Goal: Task Accomplishment & Management: Use online tool/utility

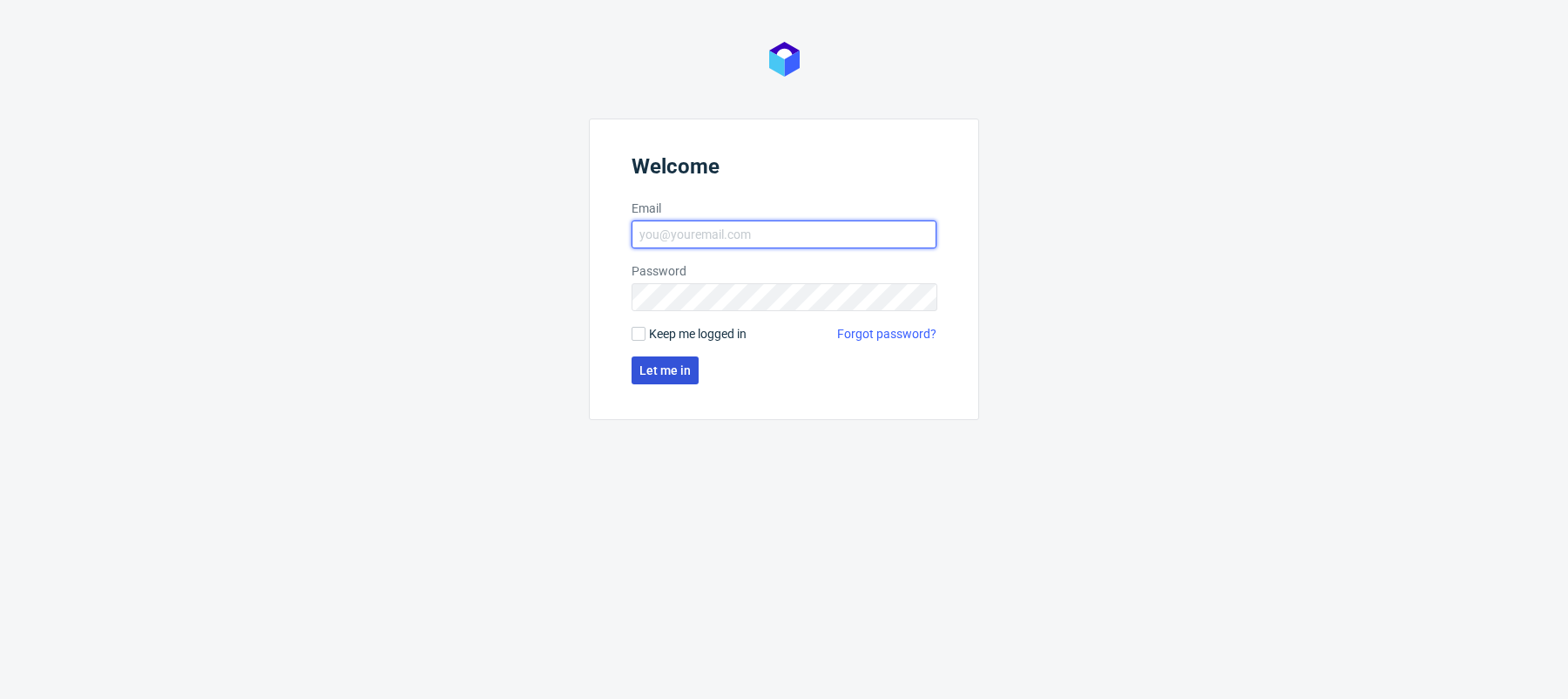
type input "[PERSON_NAME][EMAIL_ADDRESS][PERSON_NAME][DOMAIN_NAME]"
click at [656, 357] on button "Let me in" at bounding box center [665, 370] width 67 height 28
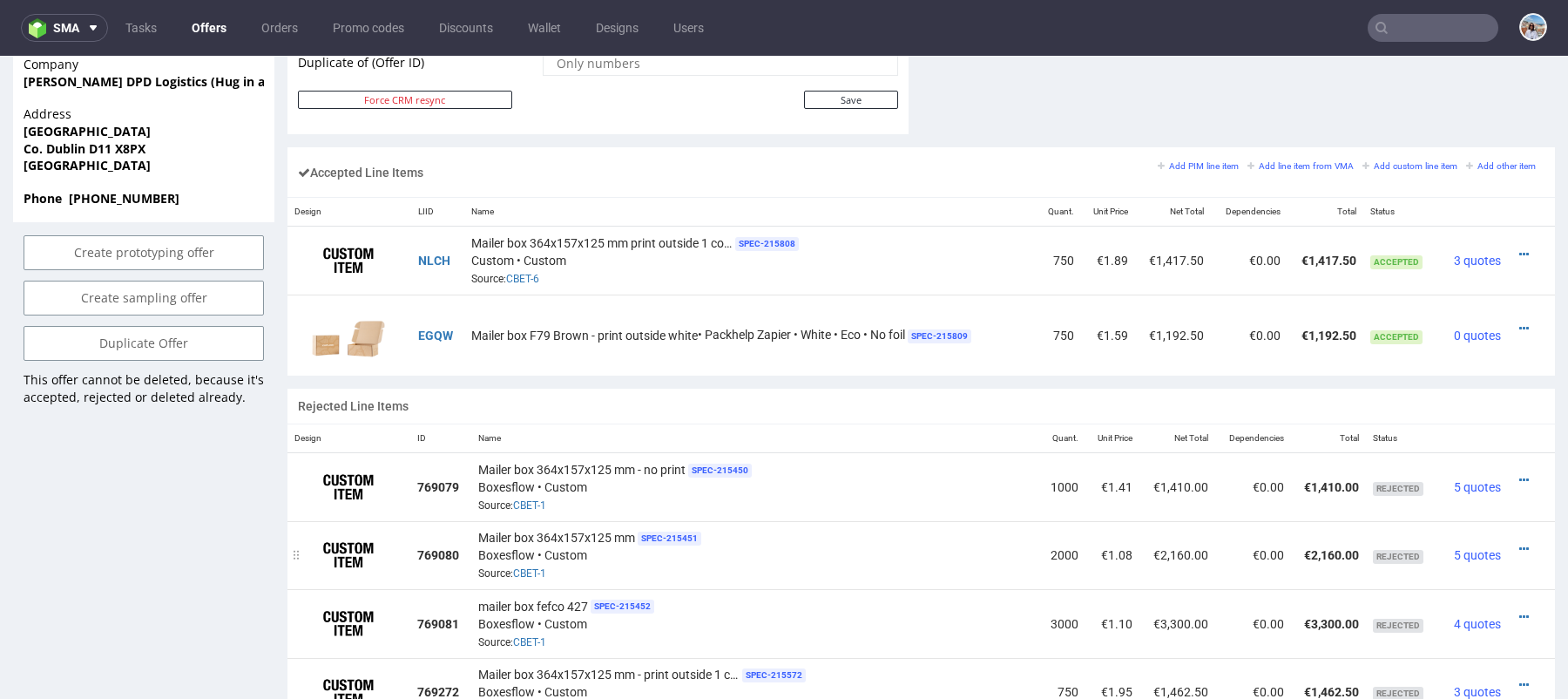
scroll to position [973, 0]
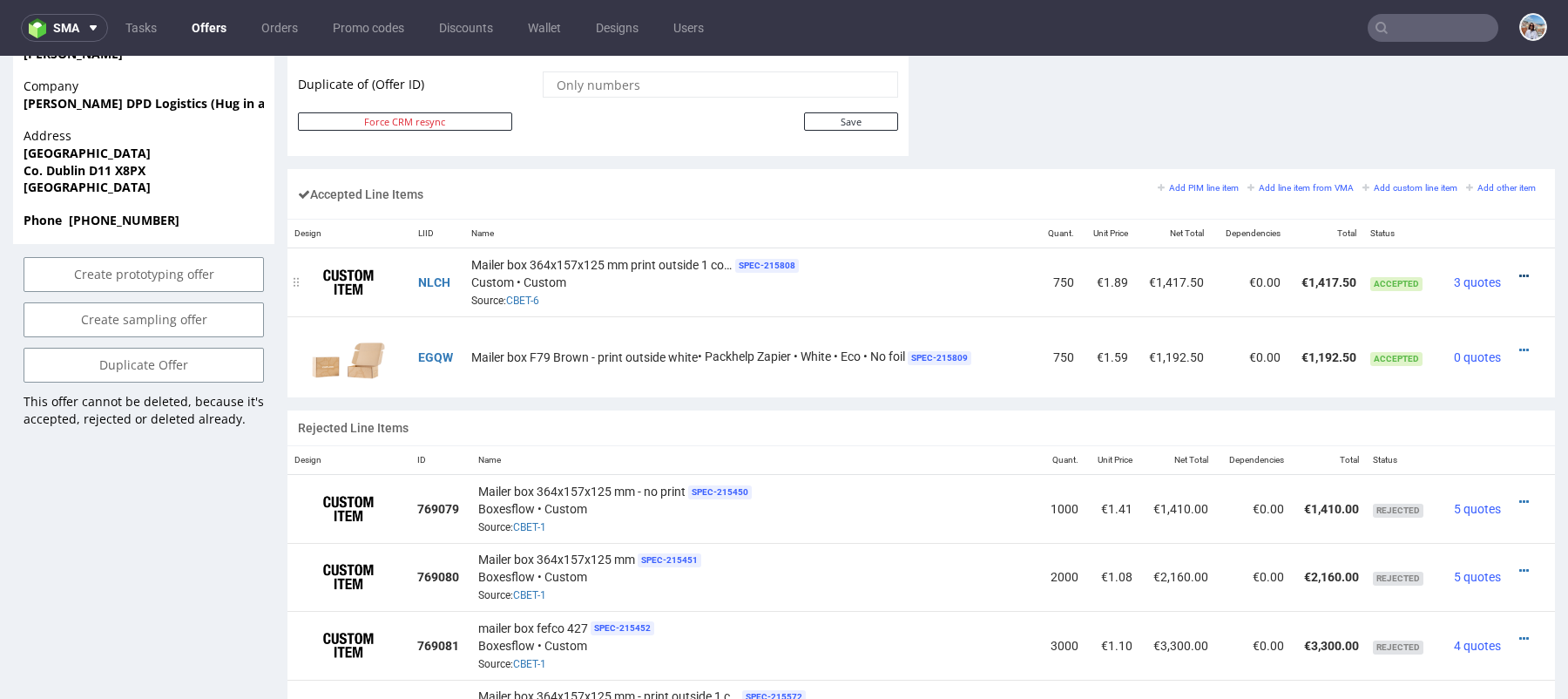
click at [1519, 270] on icon at bounding box center [1524, 276] width 10 height 12
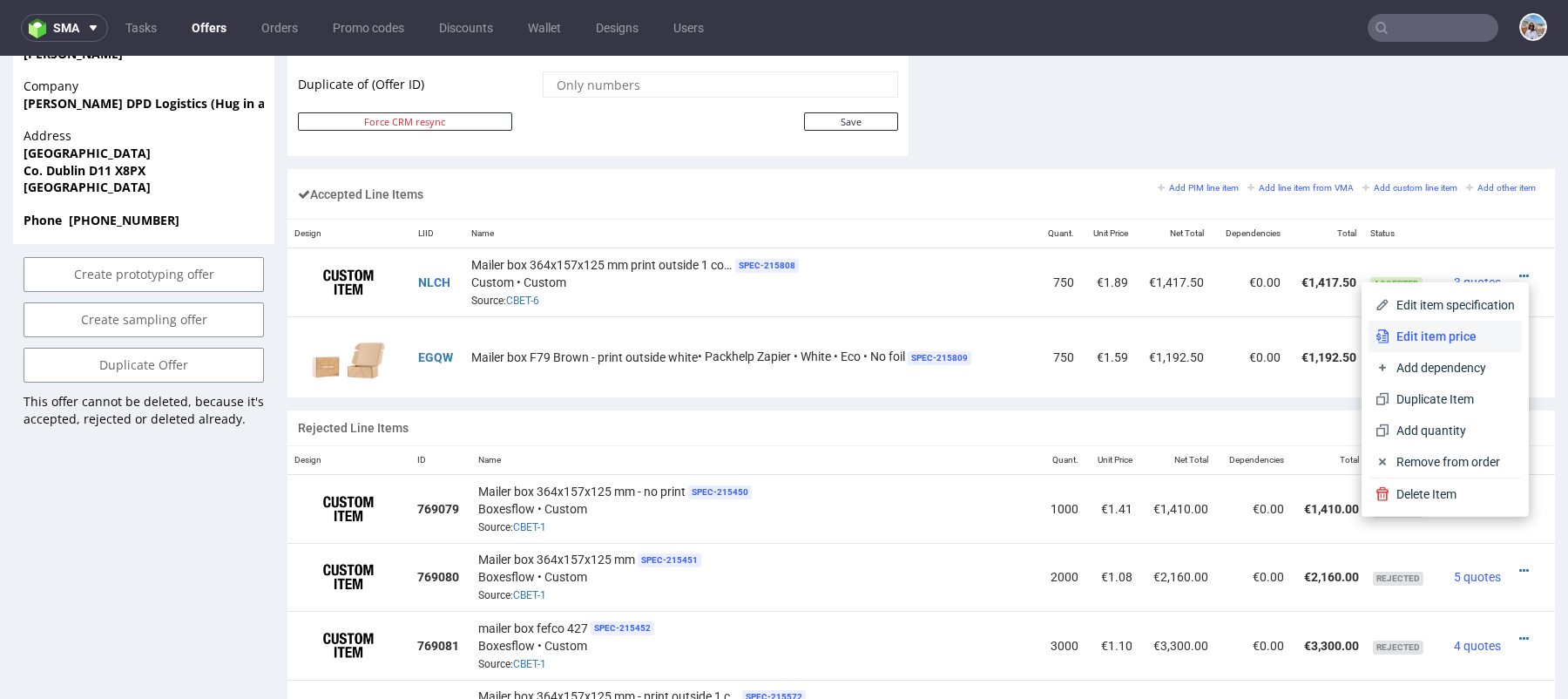
click at [1400, 330] on span "Edit item price" at bounding box center [1451, 336] width 125 height 17
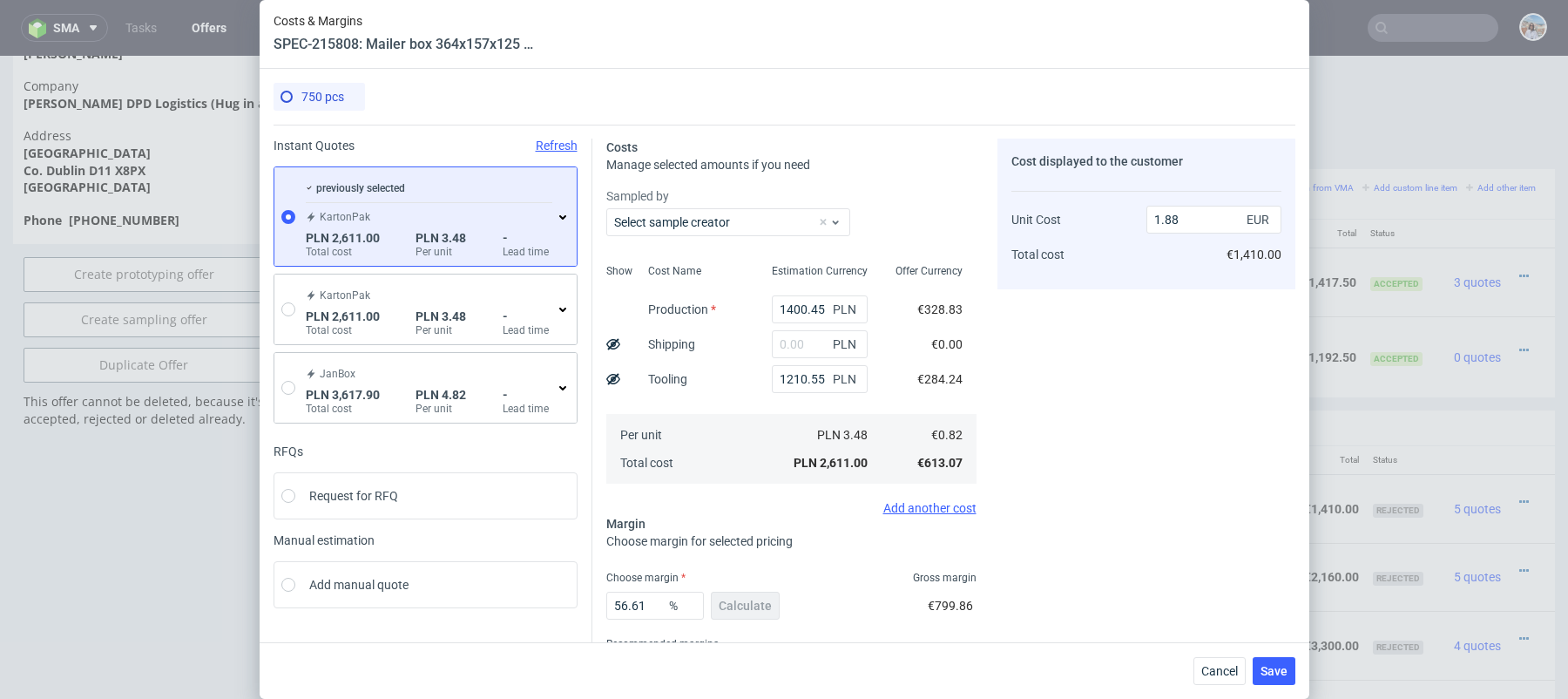
scroll to position [83, 0]
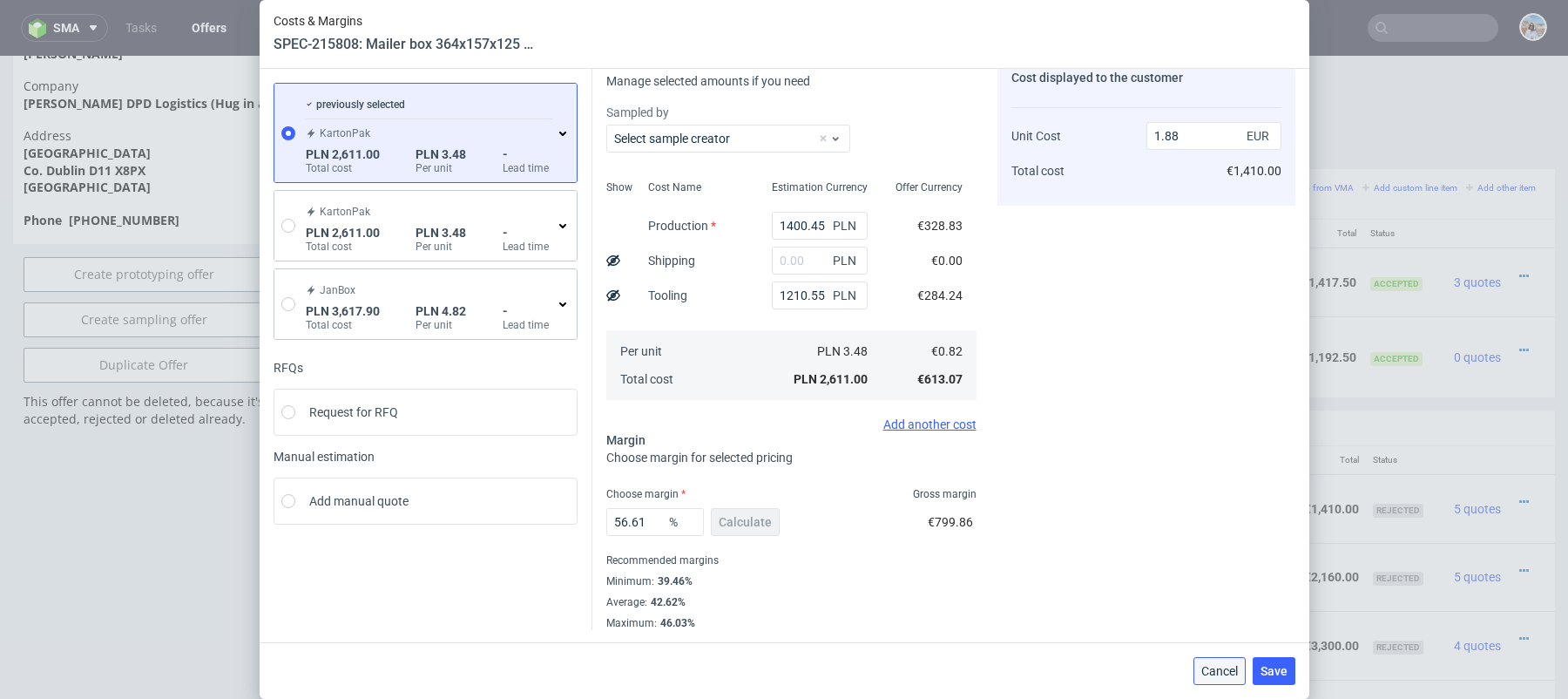
click at [1211, 660] on button "Cancel" at bounding box center [1219, 670] width 53 height 28
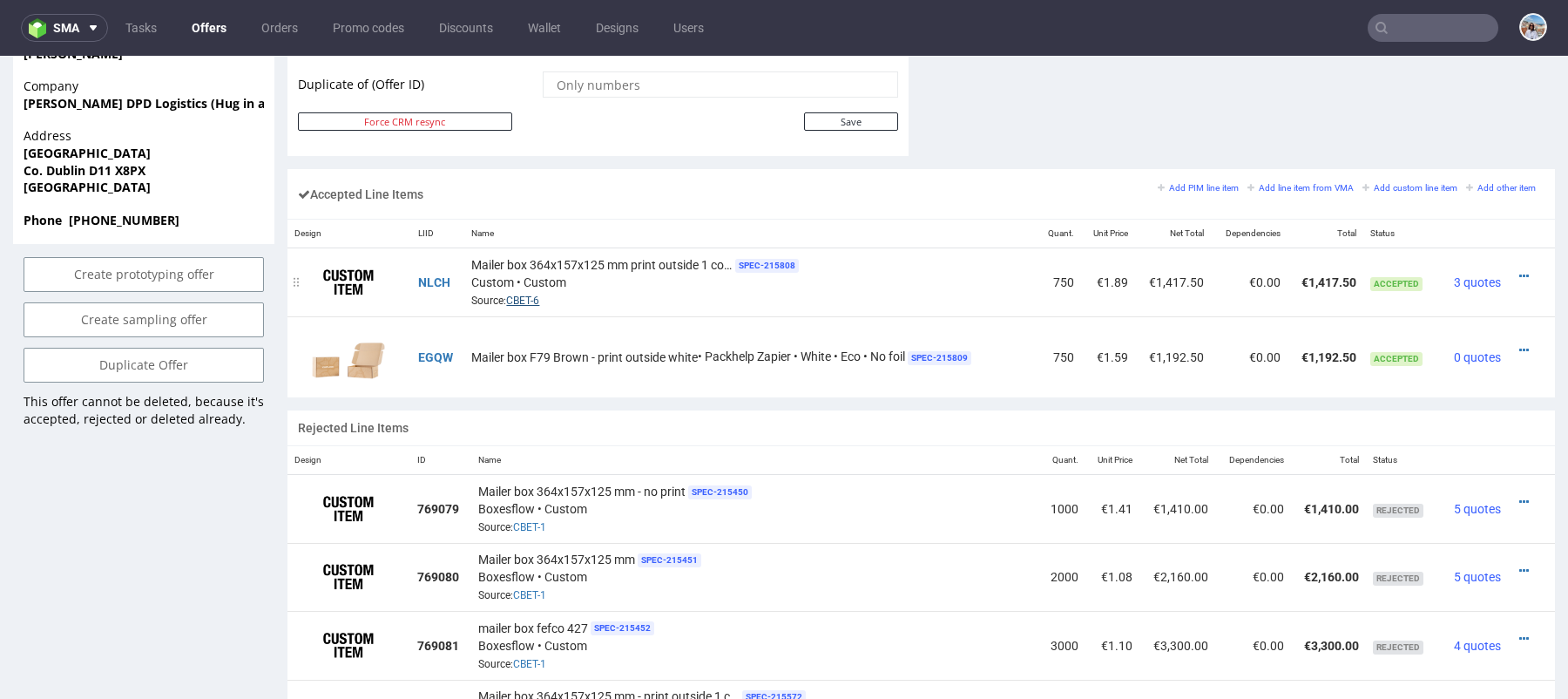
click at [520, 302] on link "CBET-6" at bounding box center [523, 301] width 34 height 12
click at [1519, 270] on icon at bounding box center [1524, 276] width 10 height 12
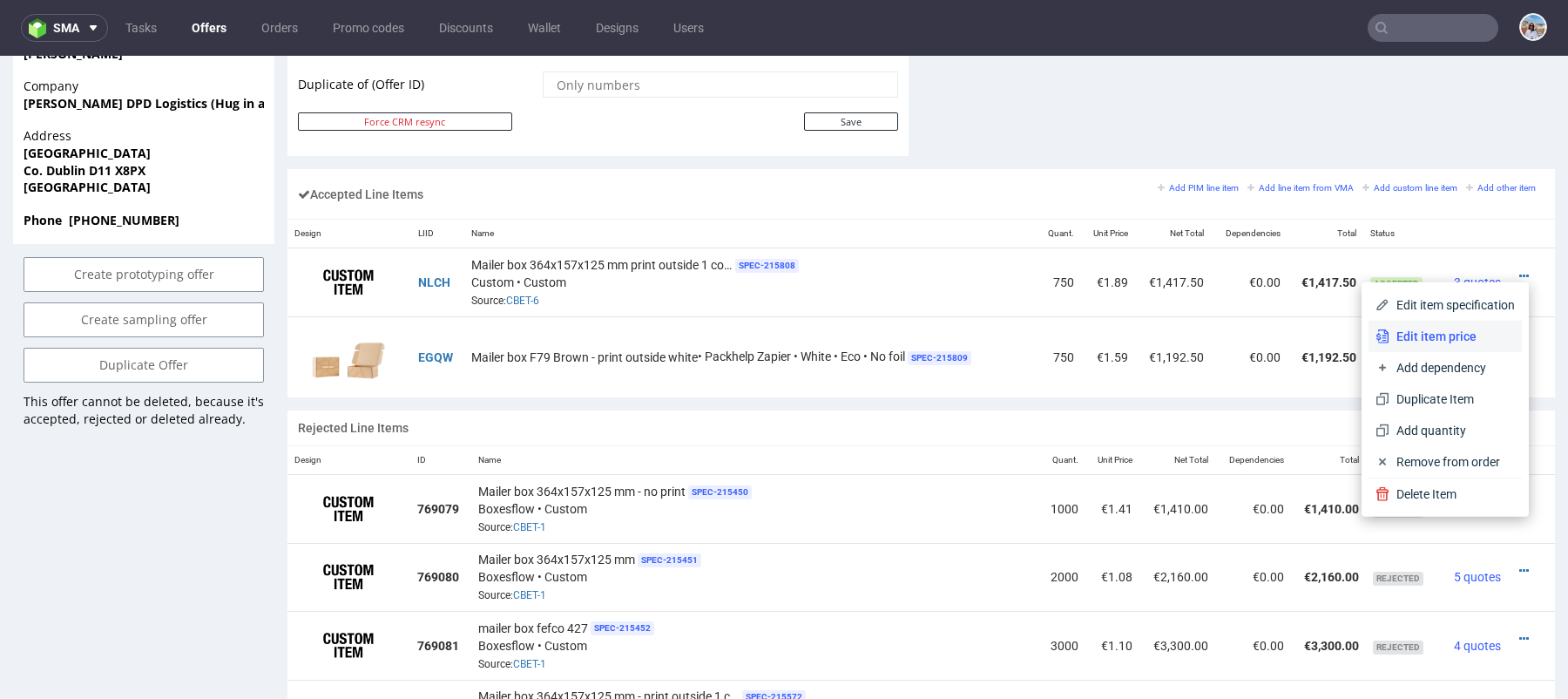
click at [1389, 338] on span "Edit item price" at bounding box center [1451, 336] width 125 height 17
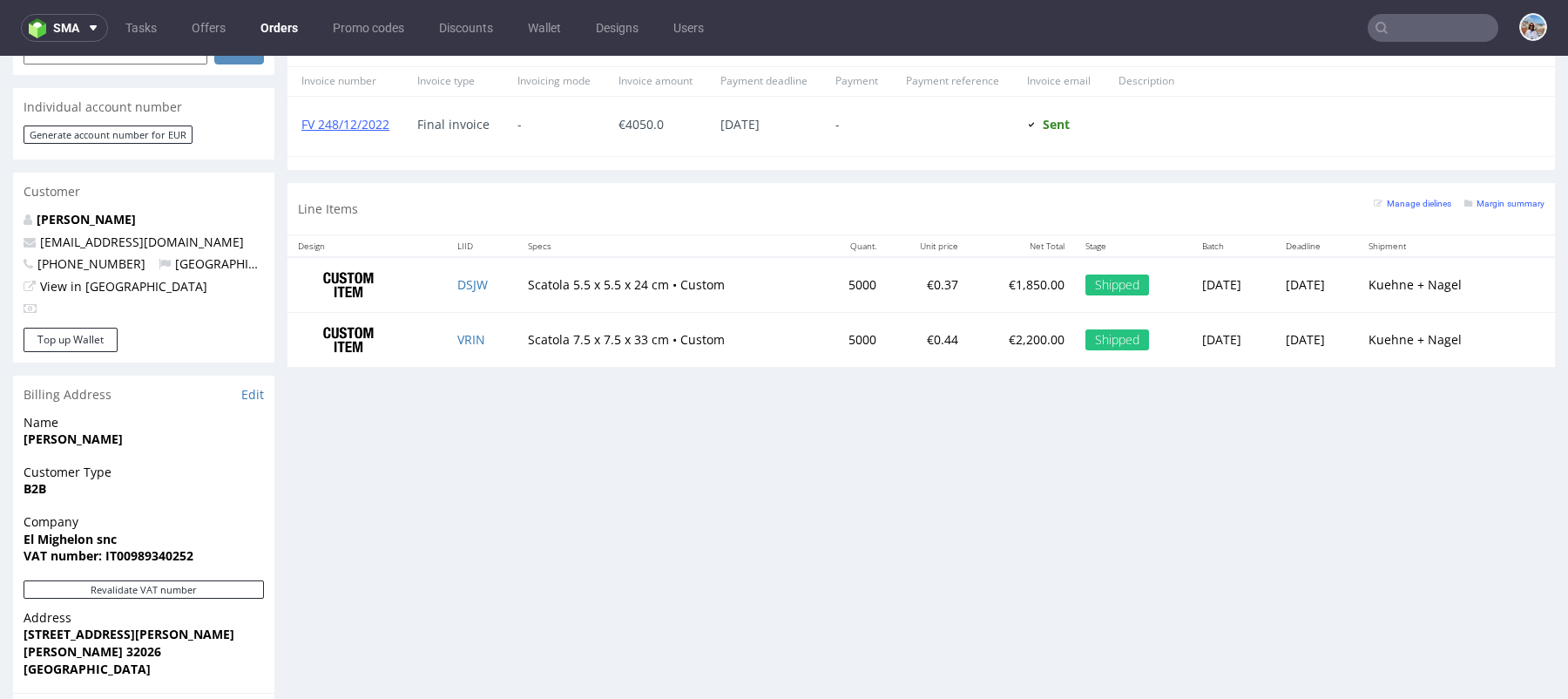
scroll to position [800, 0]
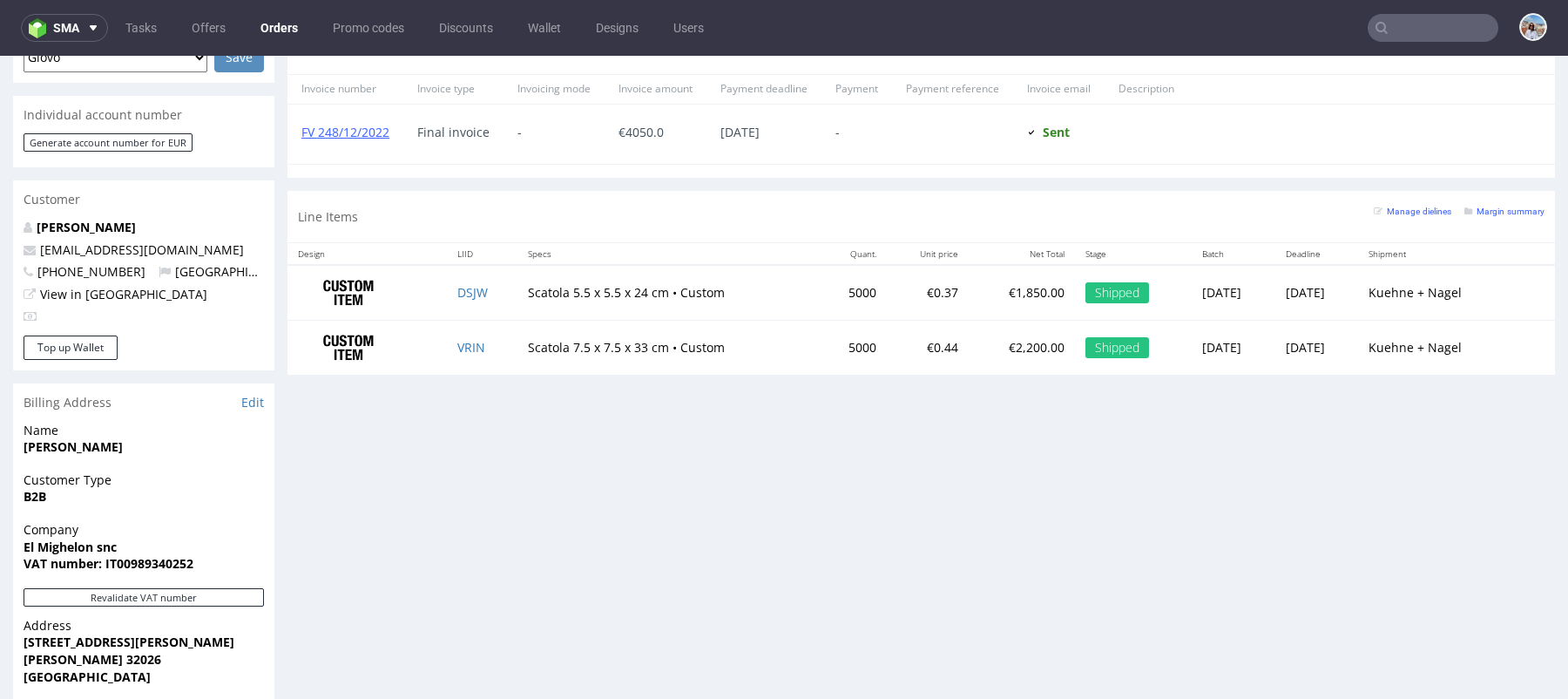
drag, startPoint x: 174, startPoint y: 200, endPoint x: 20, endPoint y: 196, distance: 154.1
click at [19, 218] on div "Matteo Gasperin info@elmighelon.com +393494536789 Italy View in Hubspot" at bounding box center [144, 277] width 261 height 117
click at [169, 218] on p "Matteo Gasperin" at bounding box center [144, 227] width 240 height 17
drag, startPoint x: 173, startPoint y: 213, endPoint x: 5, endPoint y: 213, distance: 168.0
click at [5, 213] on div "Order via Offer R590939456 20.10.2022 09:22 PM Mark this order as problematic I…" at bounding box center [784, 165] width 1568 height 1731
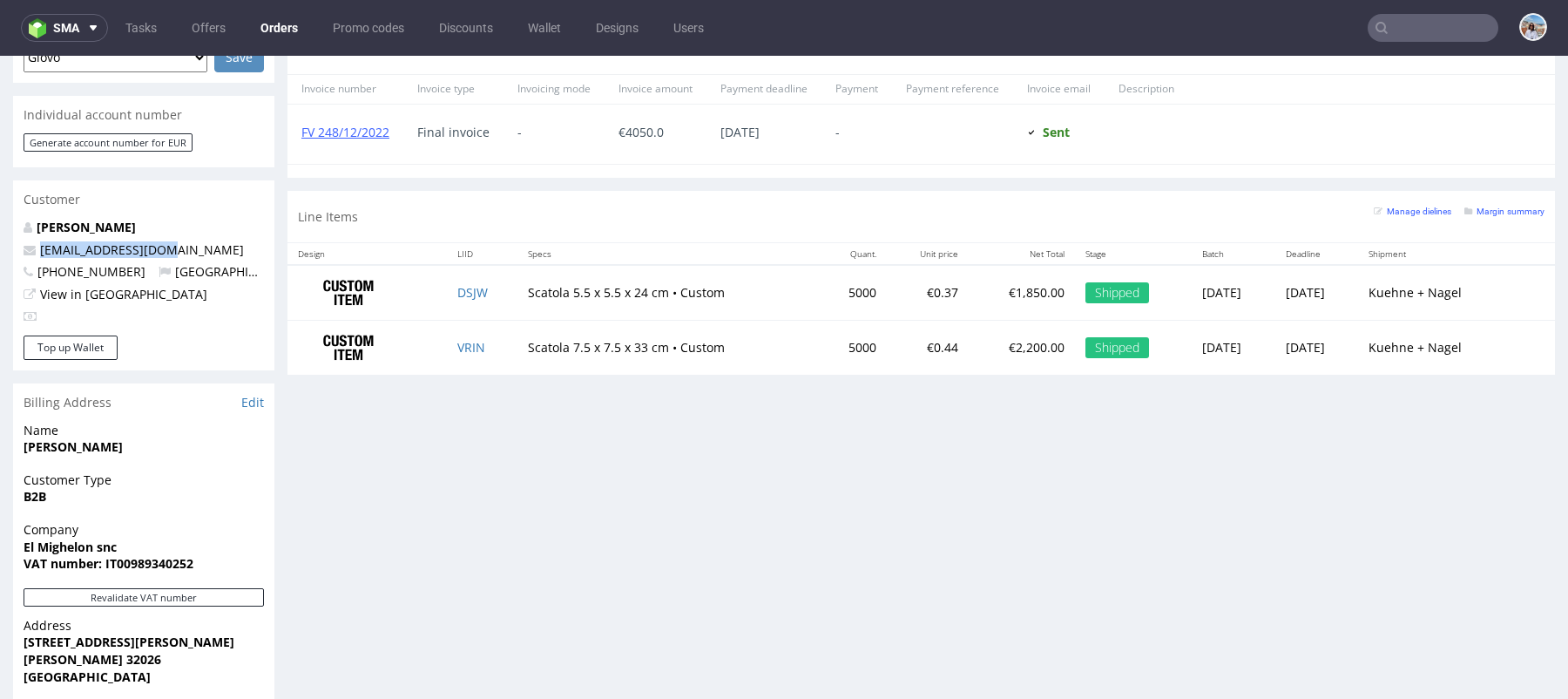
copy span "info@elmighelon.com"
click at [1378, 38] on input "text" at bounding box center [1432, 28] width 130 height 28
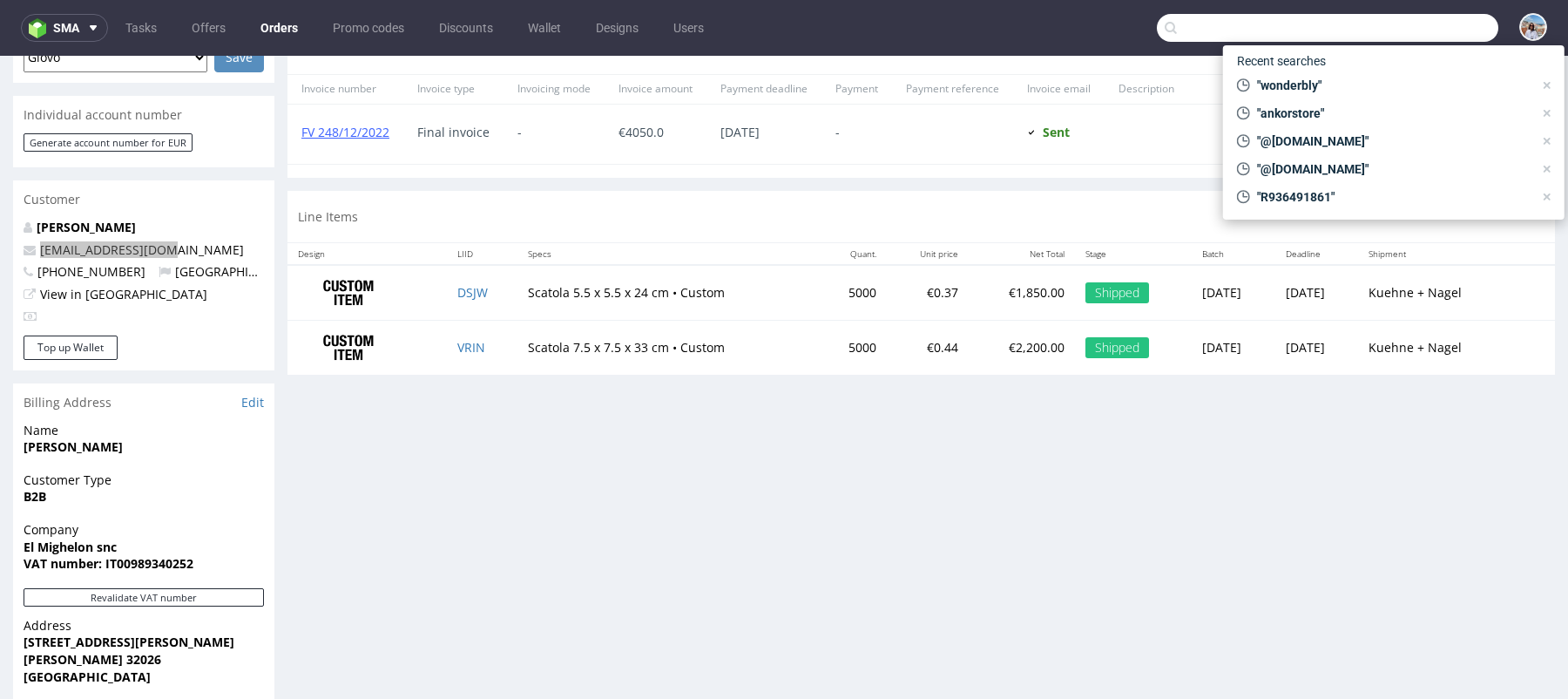
paste input "info@elmighelon.com"
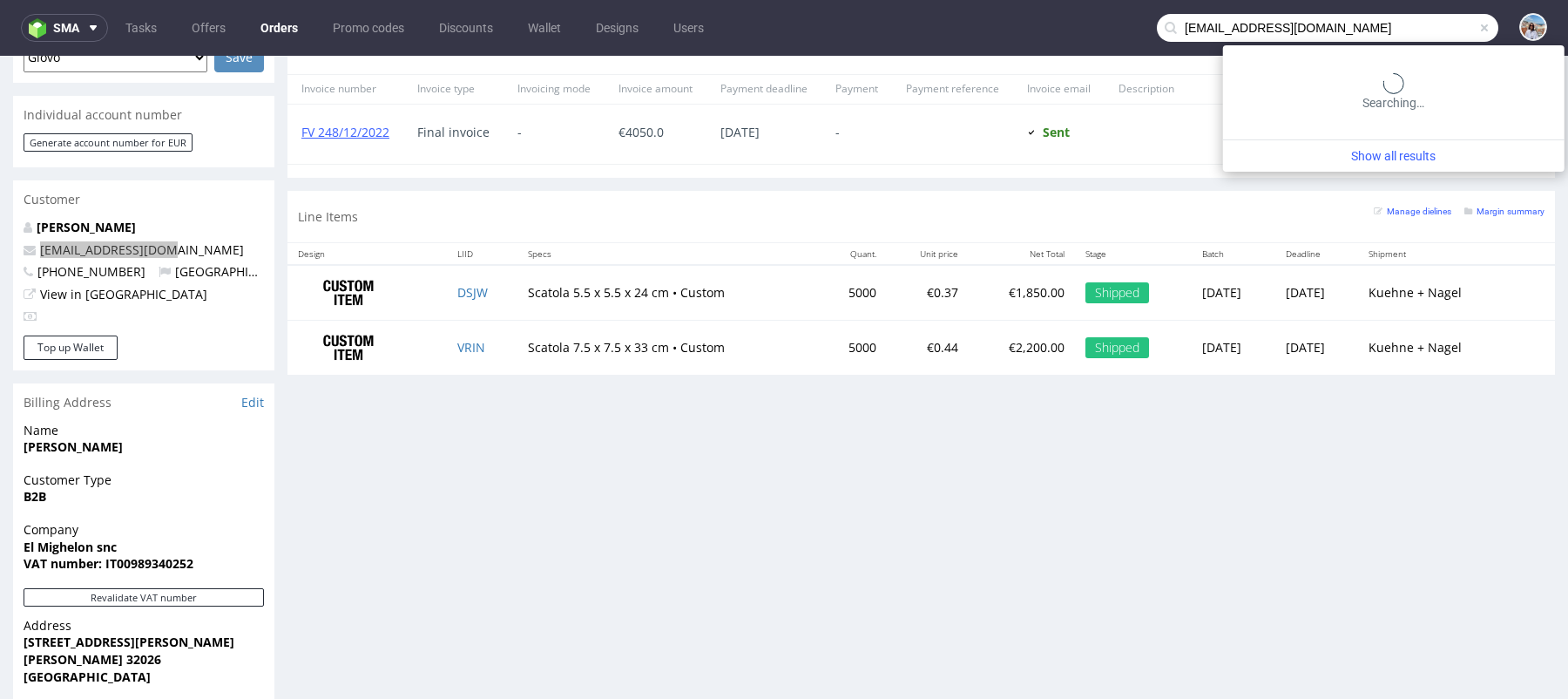
type input "info@elmighelon.com"
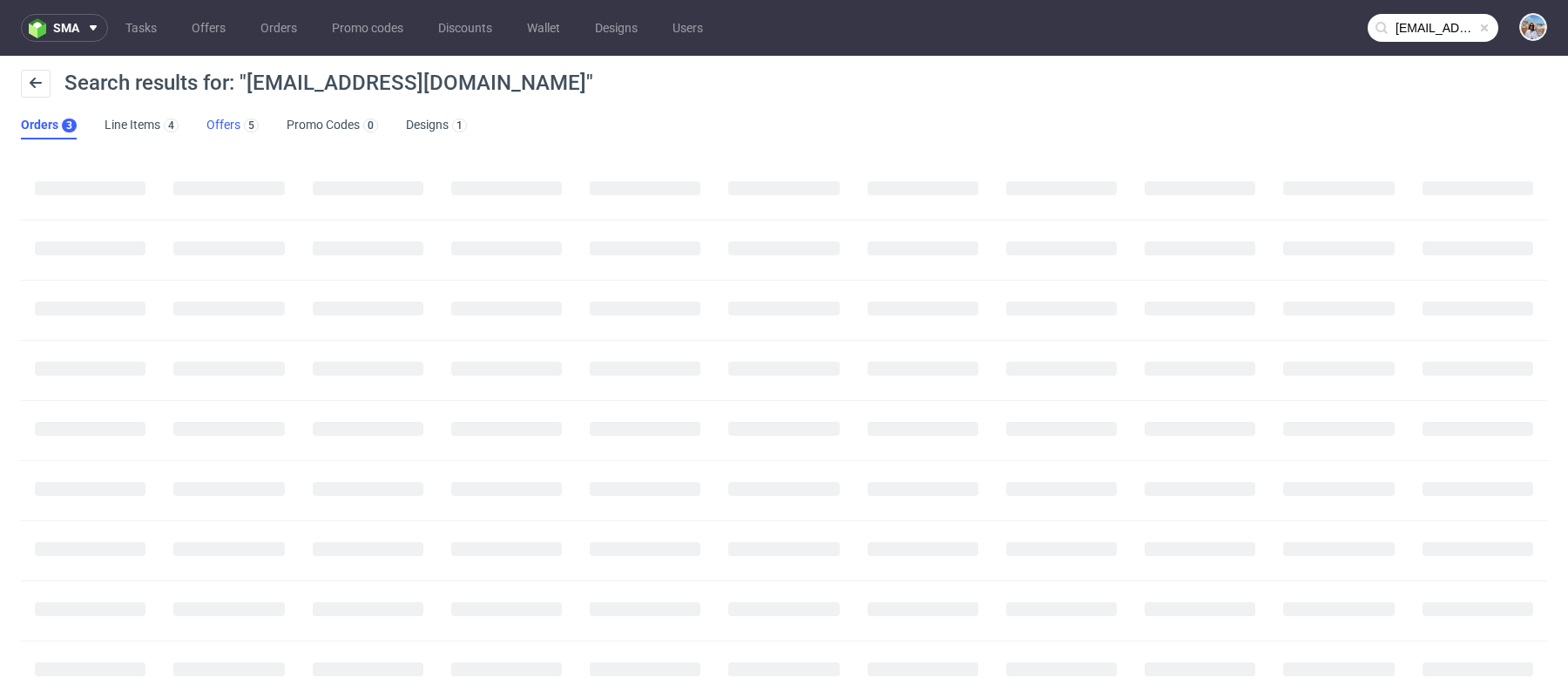
click at [236, 123] on link "Offers 5" at bounding box center [233, 124] width 53 height 28
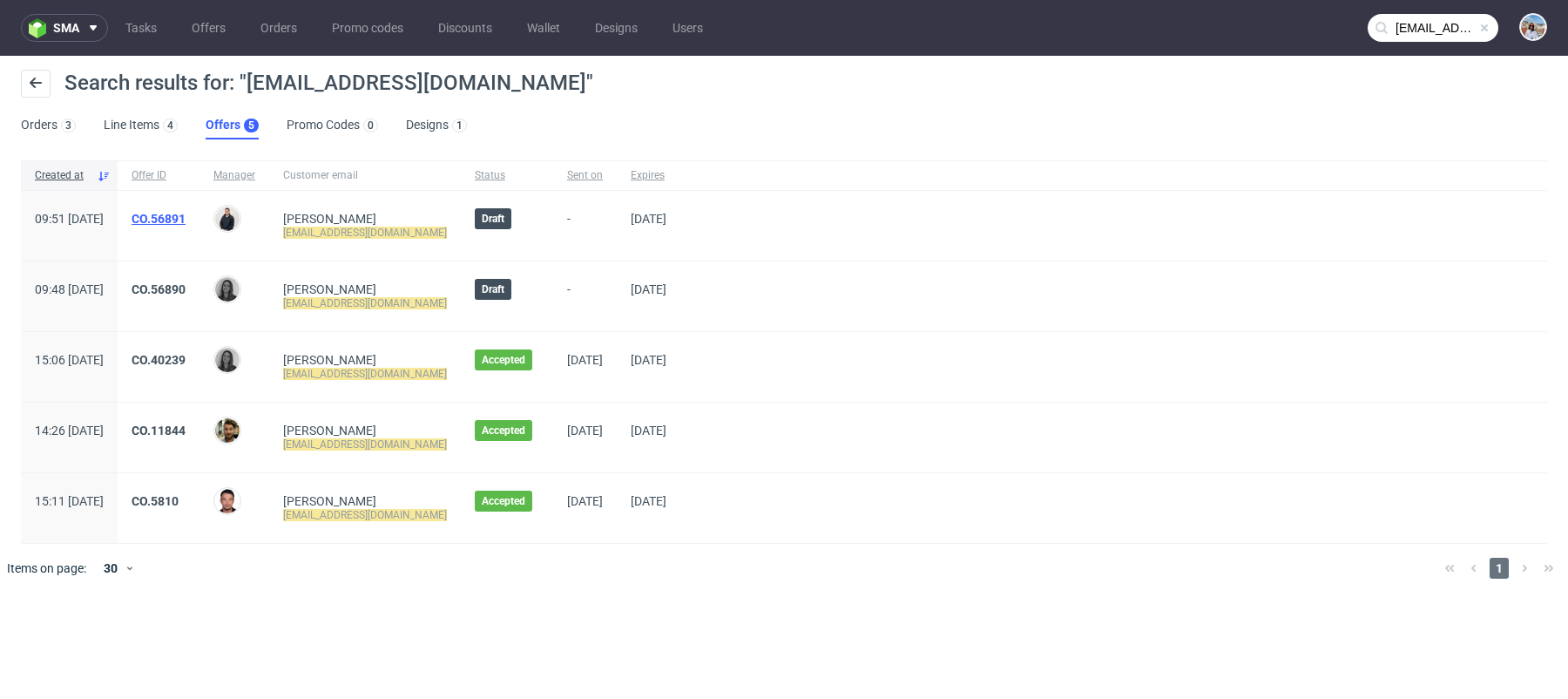
click at [186, 214] on link "CO.56891" at bounding box center [158, 218] width 54 height 14
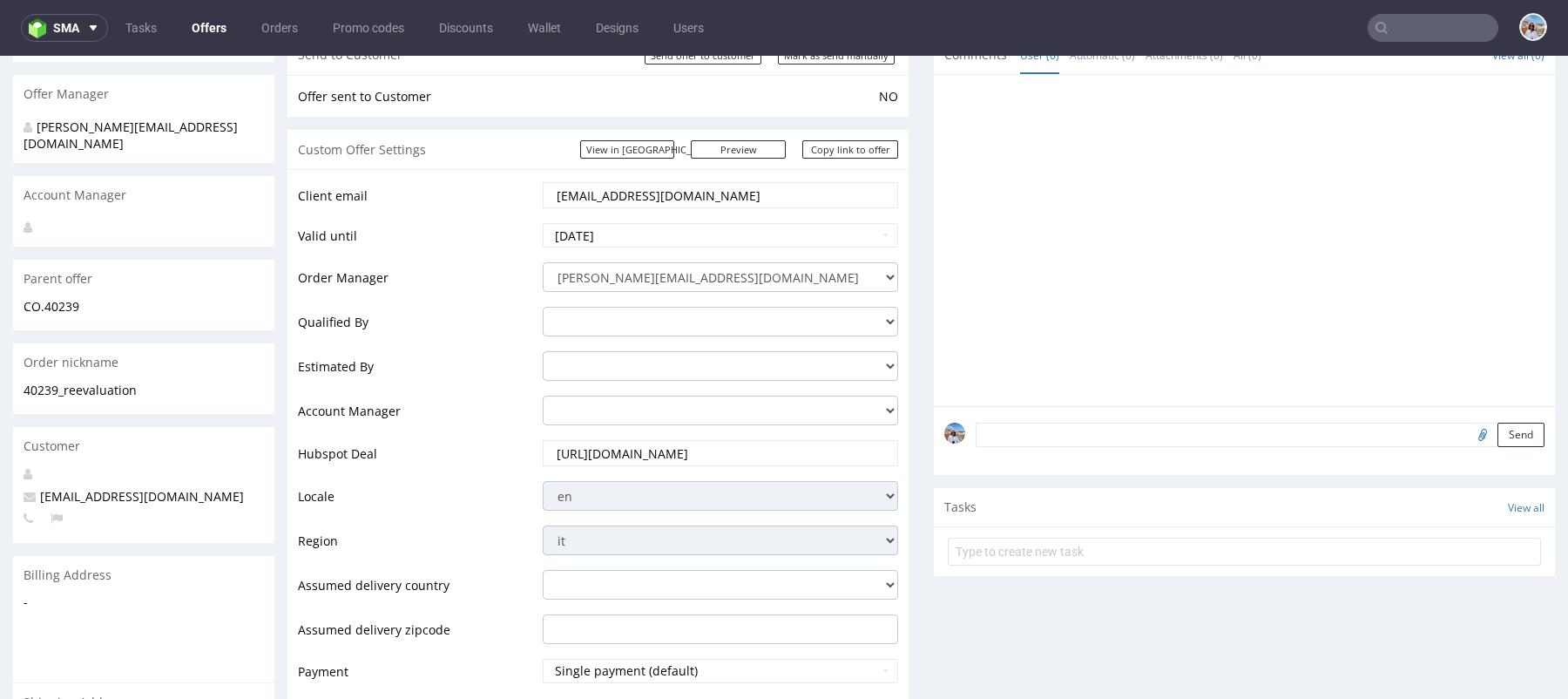
scroll to position [136, 0]
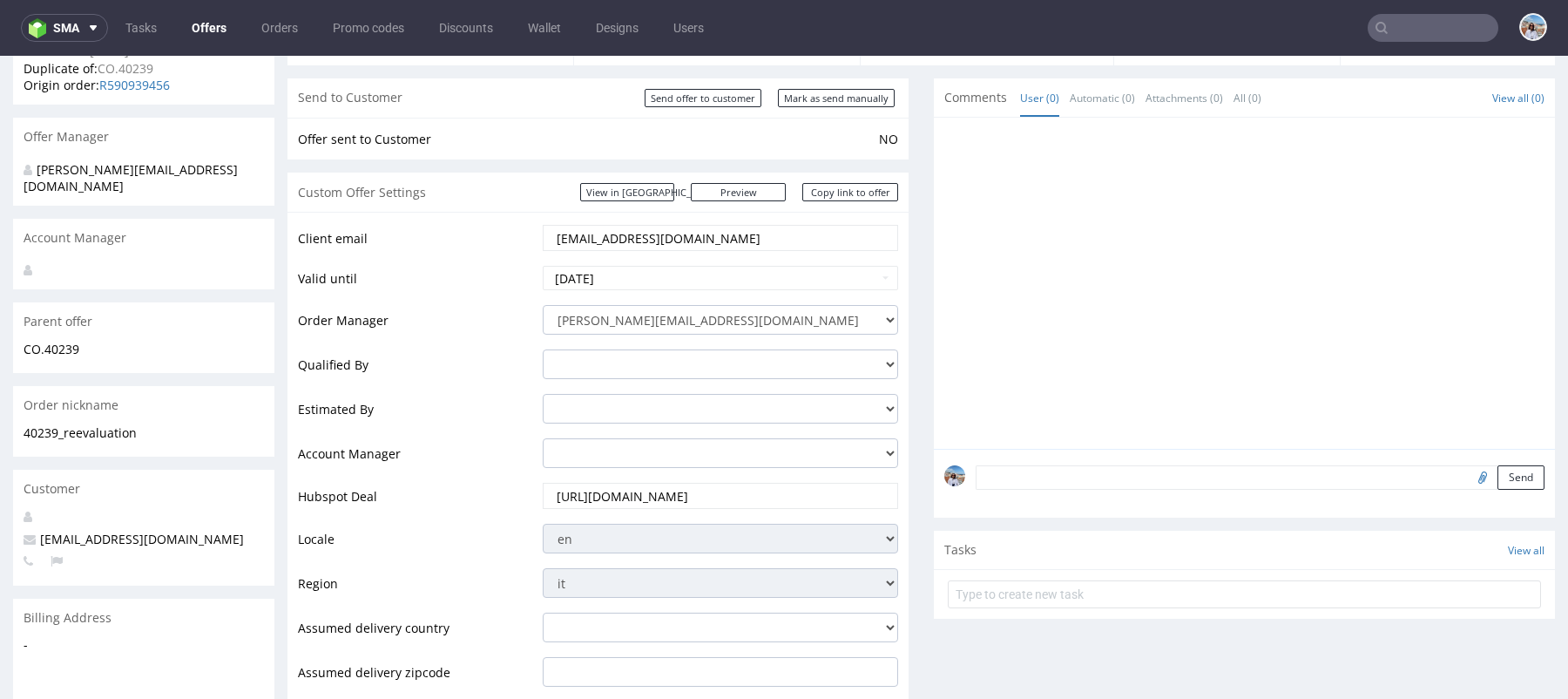
click at [689, 491] on input "https://app-eu1.hubspot.com/contacts/25600958/record/0-3/313104289016" at bounding box center [721, 495] width 331 height 24
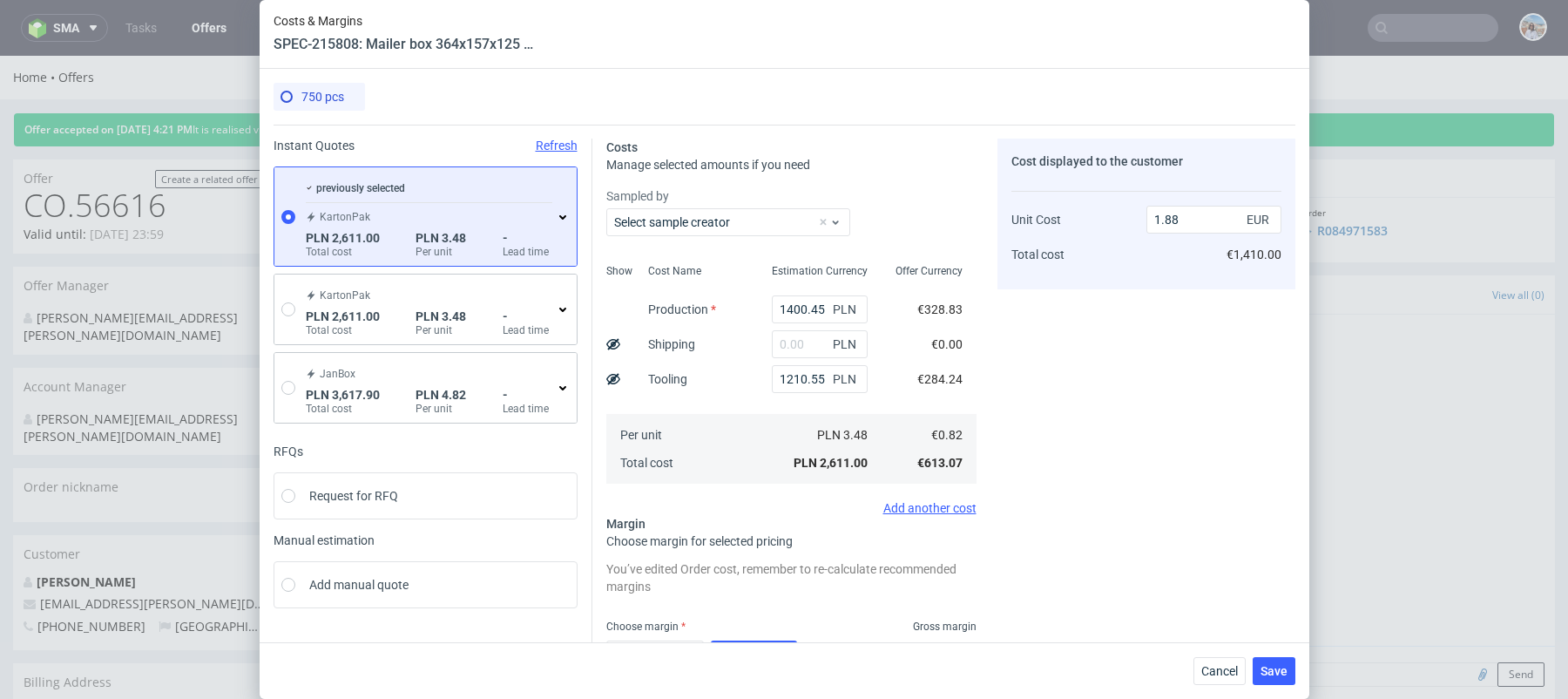
scroll to position [973, 0]
